Goal: Task Accomplishment & Management: Use online tool/utility

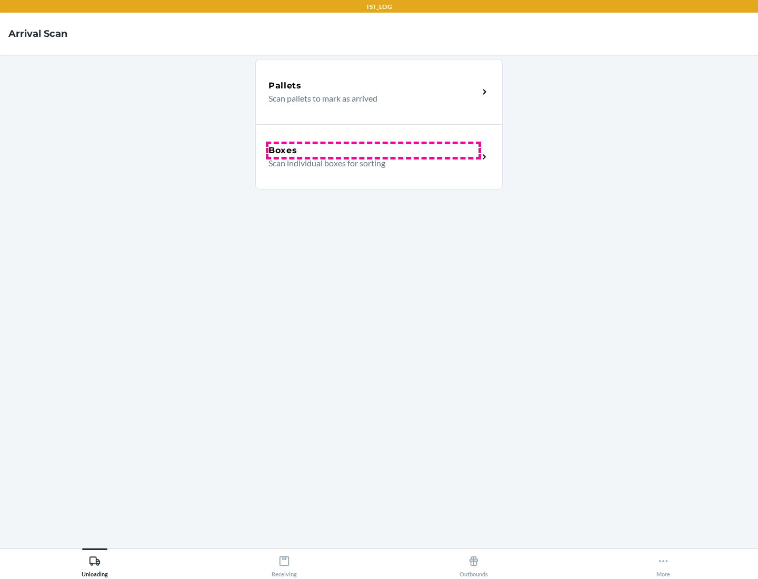
click at [373, 151] on div "Boxes" at bounding box center [374, 150] width 210 height 13
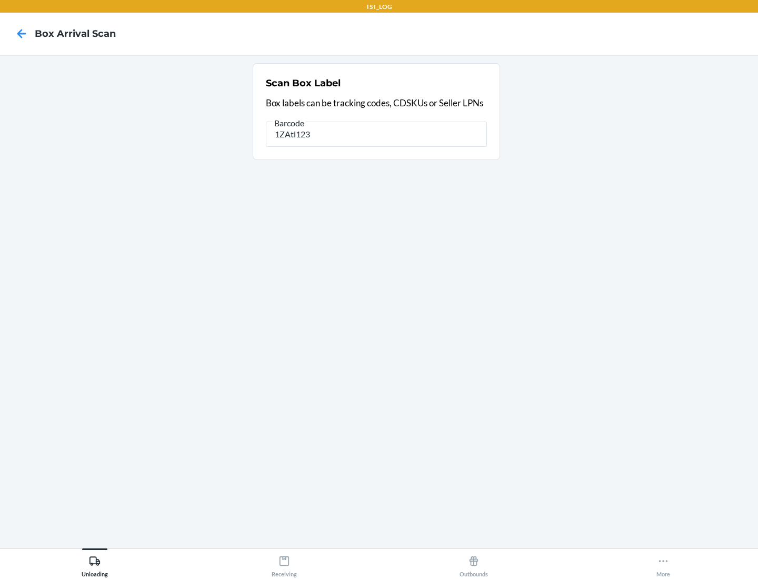
type input "1ZAti123"
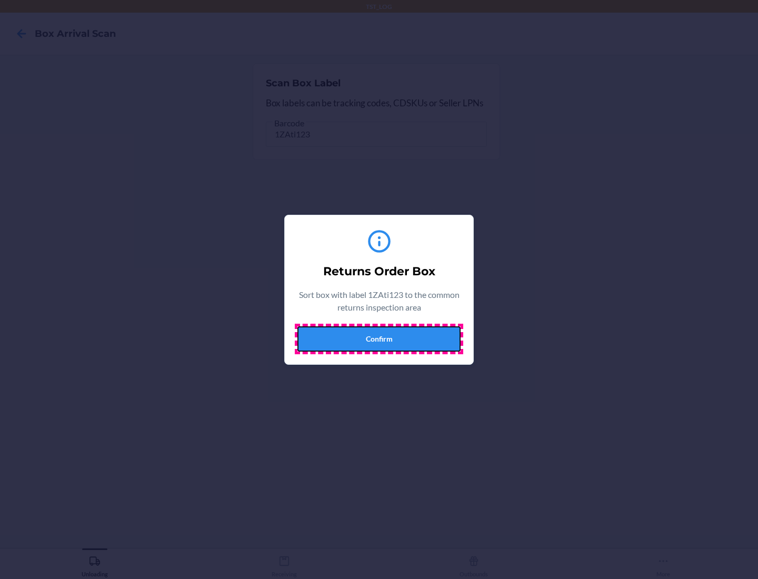
click at [379, 339] on button "Confirm" at bounding box center [378, 338] width 163 height 25
